Goal: Task Accomplishment & Management: Use online tool/utility

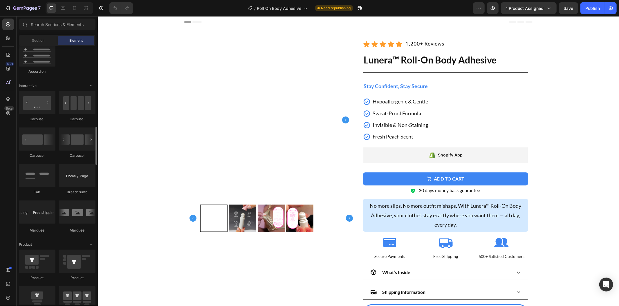
scroll to position [741, 0]
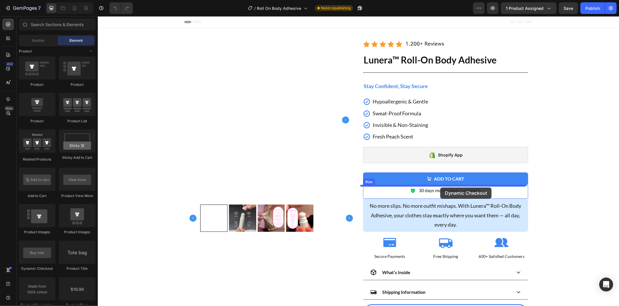
drag, startPoint x: 142, startPoint y: 263, endPoint x: 439, endPoint y: 187, distance: 307.3
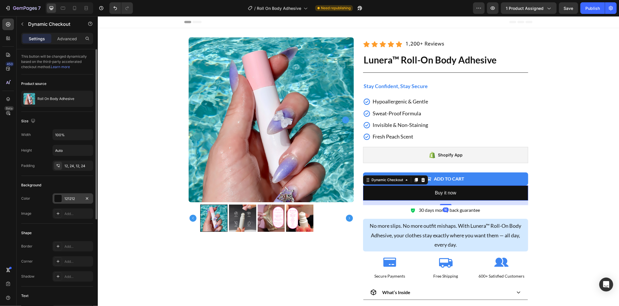
click at [72, 198] on div "121212" at bounding box center [72, 198] width 17 height 5
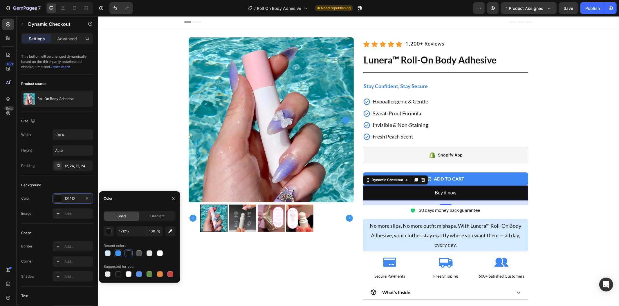
click at [118, 256] on div at bounding box center [118, 253] width 7 height 7
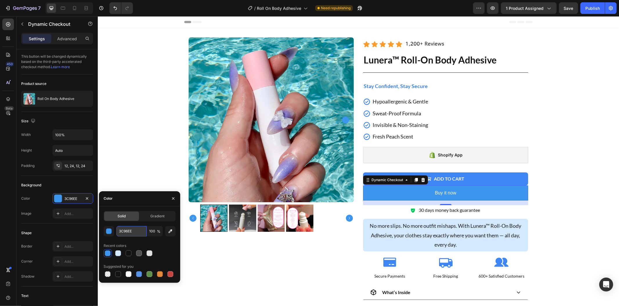
click at [131, 230] on input "3C96EE" at bounding box center [131, 231] width 30 height 10
paste input "E86F3"
type input "3E86F3"
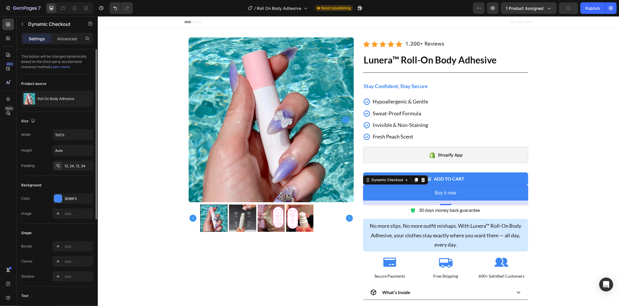
click at [51, 260] on div "Corner Add..." at bounding box center [57, 261] width 72 height 10
click at [54, 261] on div at bounding box center [58, 262] width 8 height 8
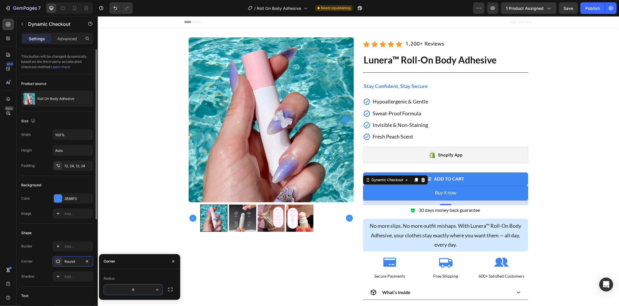
scroll to position [129, 0]
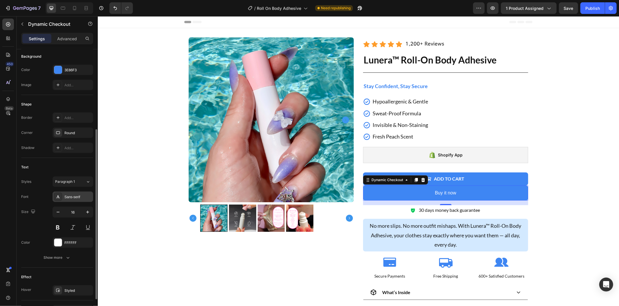
click at [72, 200] on div "Sans-serif" at bounding box center [72, 197] width 41 height 10
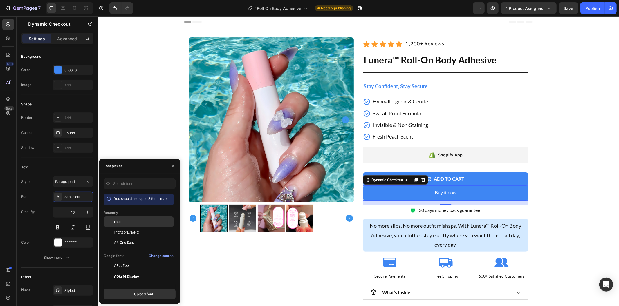
click at [126, 224] on div "Lato" at bounding box center [143, 221] width 59 height 5
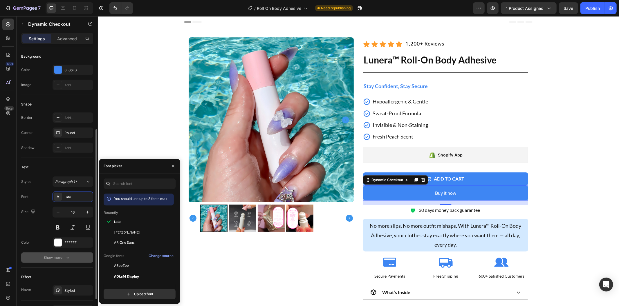
click at [68, 257] on icon "button" at bounding box center [68, 258] width 6 height 6
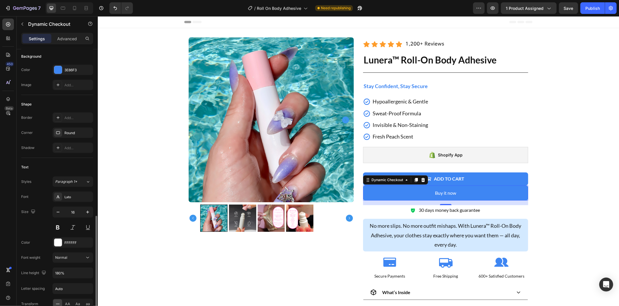
scroll to position [193, 0]
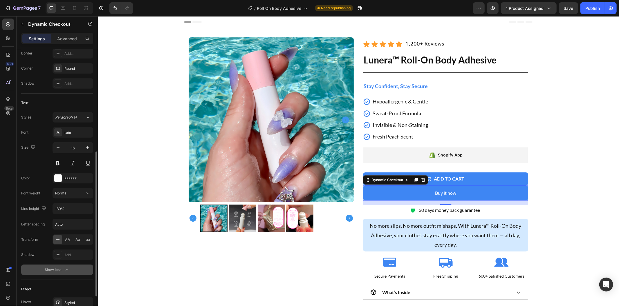
click at [67, 235] on div "AA Aa aa" at bounding box center [72, 240] width 41 height 10
drag, startPoint x: 68, startPoint y: 238, endPoint x: 70, endPoint y: 244, distance: 6.1
click at [68, 239] on span "AA" at bounding box center [67, 239] width 5 height 5
click at [87, 303] on icon "button" at bounding box center [87, 302] width 5 height 5
click at [494, 183] on button "Add to cart" at bounding box center [445, 178] width 165 height 13
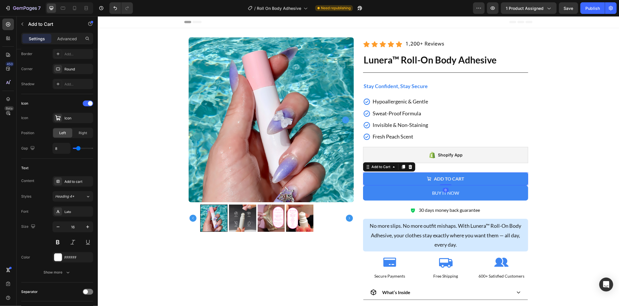
scroll to position [0, 0]
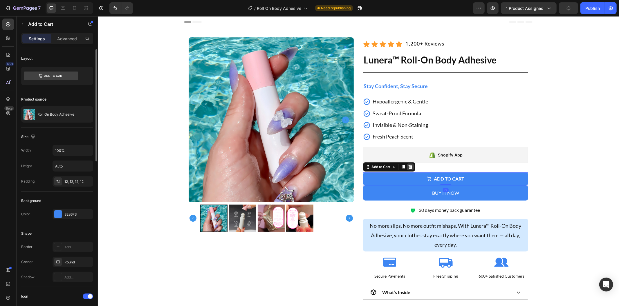
click at [410, 166] on div at bounding box center [409, 166] width 7 height 7
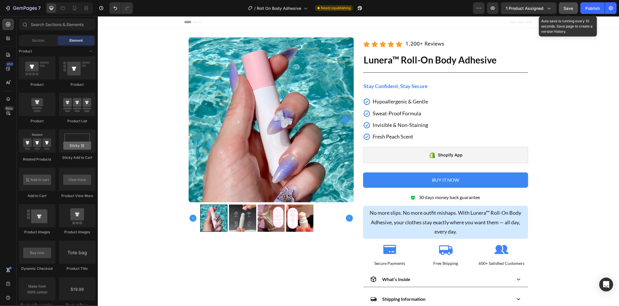
click at [564, 7] on span "Save" at bounding box center [569, 8] width 10 height 5
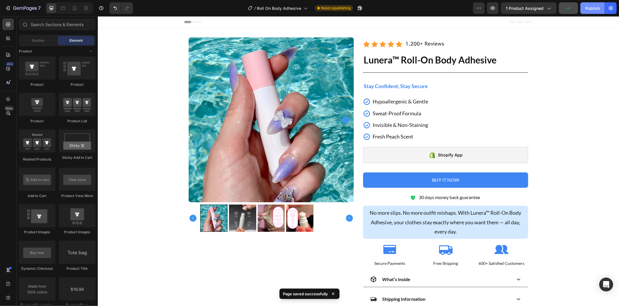
click at [593, 11] on div "Publish" at bounding box center [592, 8] width 15 height 6
